Goal: Use online tool/utility: Utilize a website feature to perform a specific function

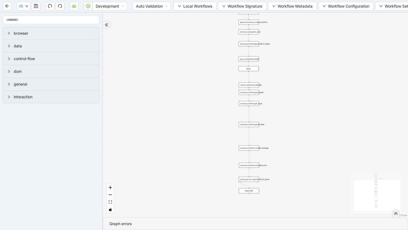
drag, startPoint x: 232, startPoint y: 79, endPoint x: 190, endPoint y: 101, distance: 47.1
click at [190, 101] on div "trigger execute_workflow:get_biodata execute_workflow:get_meds execute_workflow…" at bounding box center [255, 115] width 305 height 204
click at [111, 187] on icon "zoom in" at bounding box center [110, 187] width 3 height 3
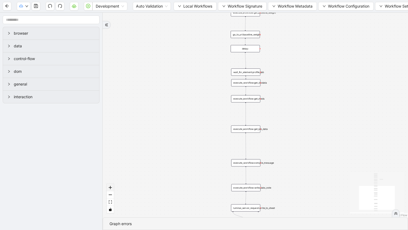
click at [111, 187] on icon "zoom in" at bounding box center [110, 187] width 3 height 3
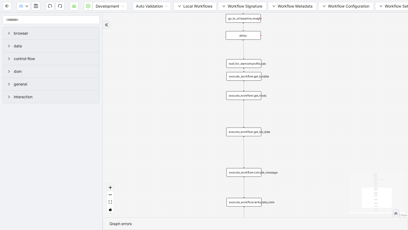
click at [111, 187] on icon "zoom in" at bounding box center [110, 187] width 3 height 3
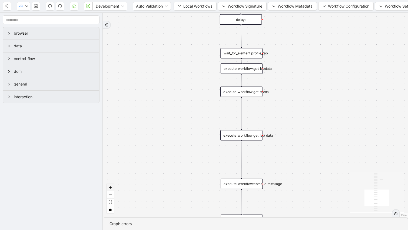
click at [111, 187] on icon "zoom in" at bounding box center [110, 187] width 3 height 3
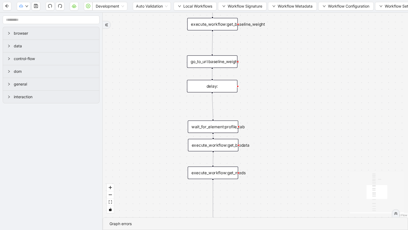
drag, startPoint x: 162, startPoint y: 86, endPoint x: 136, endPoint y: 172, distance: 89.8
click at [136, 173] on div "trigger execute_workflow:get_biodata execute_workflow:get_meds execute_workflow…" at bounding box center [255, 115] width 305 height 204
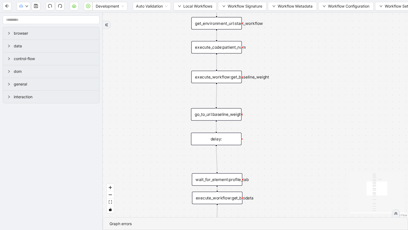
drag, startPoint x: 275, startPoint y: 87, endPoint x: 282, endPoint y: 159, distance: 72.2
click at [282, 159] on div "trigger execute_workflow:get_biodata execute_workflow:get_meds execute_workflow…" at bounding box center [255, 115] width 305 height 204
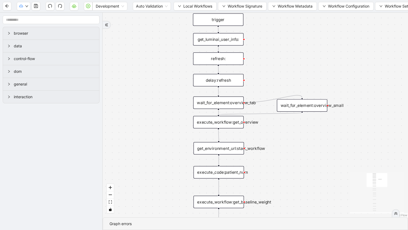
drag, startPoint x: 303, startPoint y: 61, endPoint x: 302, endPoint y: 167, distance: 105.6
click at [302, 167] on div "trigger execute_workflow:get_biodata execute_workflow:get_meds execute_workflow…" at bounding box center [255, 115] width 305 height 204
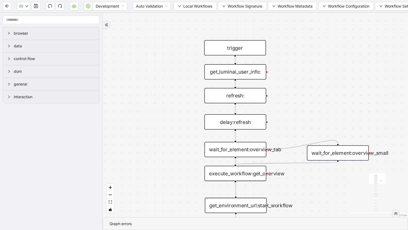
drag, startPoint x: 137, startPoint y: 52, endPoint x: 136, endPoint y: 89, distance: 37.3
click at [136, 89] on div "trigger execute_workflow:get_biodata execute_workflow:get_meds execute_workflow…" at bounding box center [255, 115] width 305 height 204
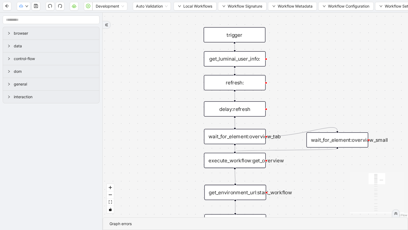
drag, startPoint x: 136, startPoint y: 89, endPoint x: 135, endPoint y: 74, distance: 14.9
click at [135, 74] on div "trigger execute_workflow:get_biodata execute_workflow:get_meds execute_workflow…" at bounding box center [255, 115] width 305 height 204
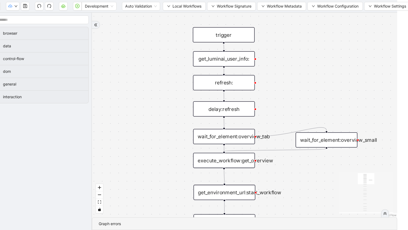
scroll to position [0, 16]
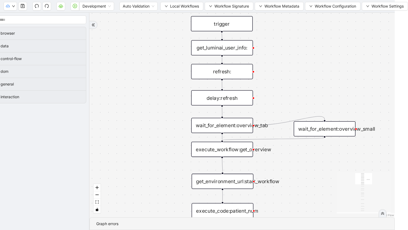
drag, startPoint x: 333, startPoint y: 109, endPoint x: 333, endPoint y: 97, distance: 11.1
click at [333, 97] on div "trigger execute_workflow:get_biodata execute_workflow:get_meds execute_workflow…" at bounding box center [241, 115] width 305 height 204
click at [381, 212] on icon "double-right" at bounding box center [382, 213] width 3 height 3
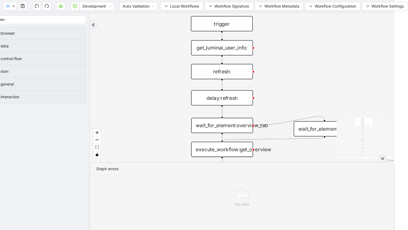
click at [381, 159] on icon "double-right" at bounding box center [382, 158] width 3 height 3
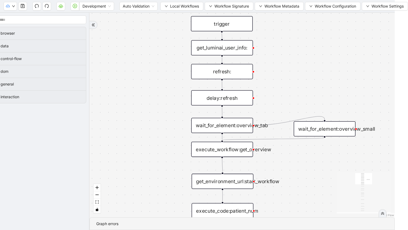
drag, startPoint x: 51, startPoint y: 146, endPoint x: 83, endPoint y: 150, distance: 32.1
click at [83, 150] on aside "browser data control-flow dom general interaction" at bounding box center [38, 121] width 103 height 217
click at [112, 97] on div "trigger execute_workflow:get_biodata execute_workflow:get_meds execute_workflow…" at bounding box center [241, 115] width 305 height 204
click at [366, 6] on icon "down" at bounding box center [367, 6] width 3 height 3
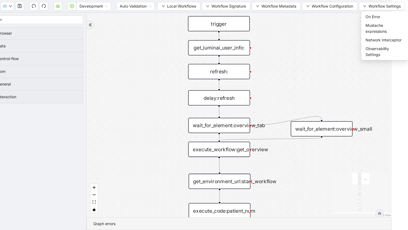
click at [391, 85] on html "Development Auto Validation Local Workflows Workflow Signature Workflow Metadat…" at bounding box center [188, 115] width 408 height 230
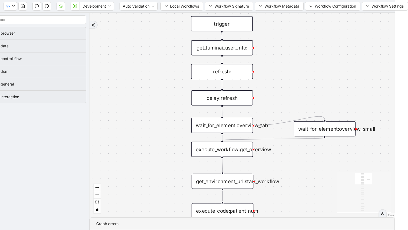
click at [239, 48] on div "get_luminai_user_info:" at bounding box center [222, 47] width 62 height 15
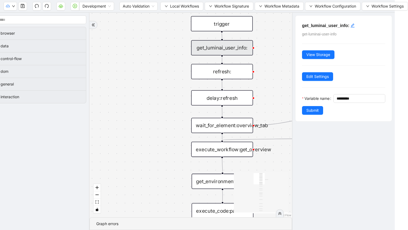
scroll to position [0, 15]
click at [382, 101] on nordpass-icon at bounding box center [382, 98] width 0 height 6
click at [358, 152] on div "get_luminai_user_info: get-luminai-user-info View Storage Edit Settings Variabl…" at bounding box center [343, 121] width 103 height 217
click at [280, 213] on div at bounding box center [279, 213] width 8 height 8
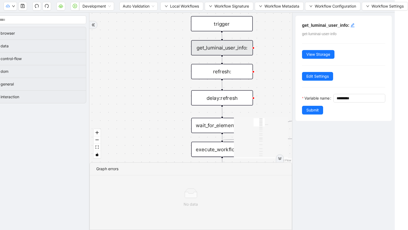
click at [279, 158] on icon "double-right" at bounding box center [280, 158] width 4 height 4
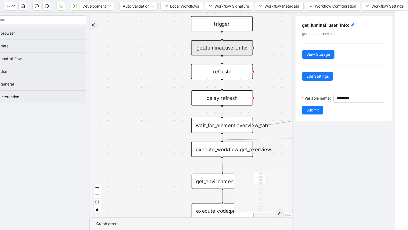
click at [191, 48] on div "get_luminai_user_info:" at bounding box center [222, 47] width 62 height 15
click at [318, 53] on span "View Storage" at bounding box center [318, 54] width 24 height 6
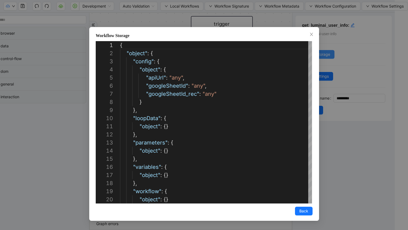
scroll to position [81, 0]
click at [311, 34] on icon "close" at bounding box center [310, 34] width 3 height 3
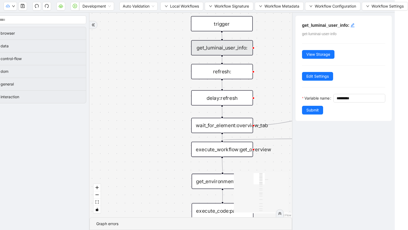
click at [226, 74] on div "refresh:" at bounding box center [222, 71] width 62 height 15
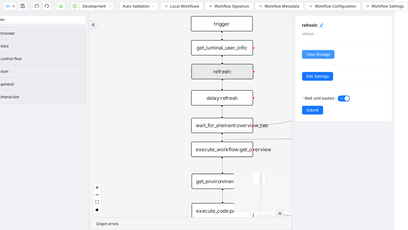
click at [318, 55] on span "View Storage" at bounding box center [318, 54] width 24 height 6
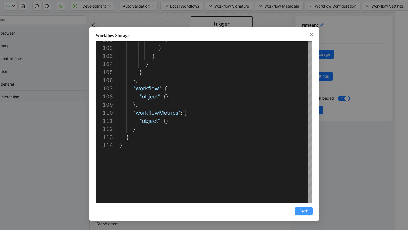
click at [301, 213] on span "Back" at bounding box center [303, 211] width 9 height 6
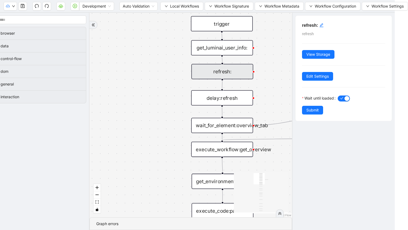
click at [219, 98] on div "delay:refresh" at bounding box center [222, 97] width 62 height 15
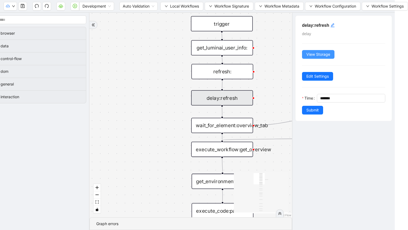
click at [328, 54] on span "View Storage" at bounding box center [318, 54] width 24 height 6
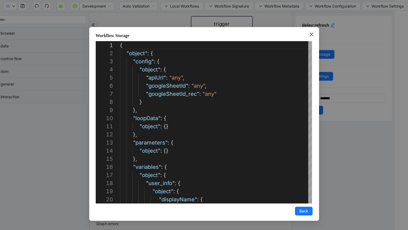
click at [312, 35] on icon "close" at bounding box center [311, 34] width 4 height 4
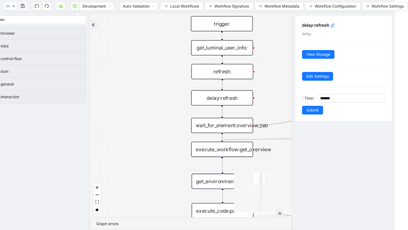
click at [220, 126] on div "wait_for_element:overview_tab" at bounding box center [222, 124] width 62 height 15
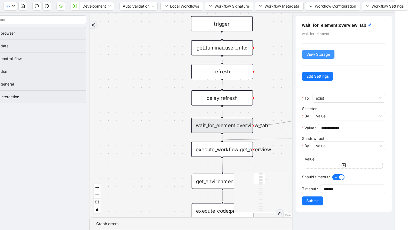
click at [306, 55] on span "View Storage" at bounding box center [318, 54] width 24 height 6
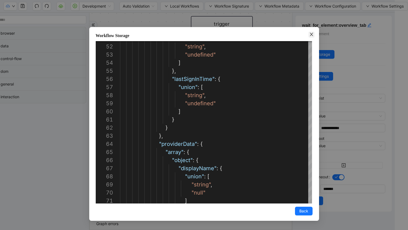
click at [313, 36] on icon "close" at bounding box center [311, 34] width 4 height 4
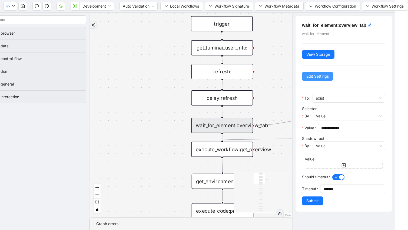
click at [321, 77] on span "Edit Settings" at bounding box center [317, 76] width 22 height 6
